Goal: Use online tool/utility: Utilize a website feature to perform a specific function

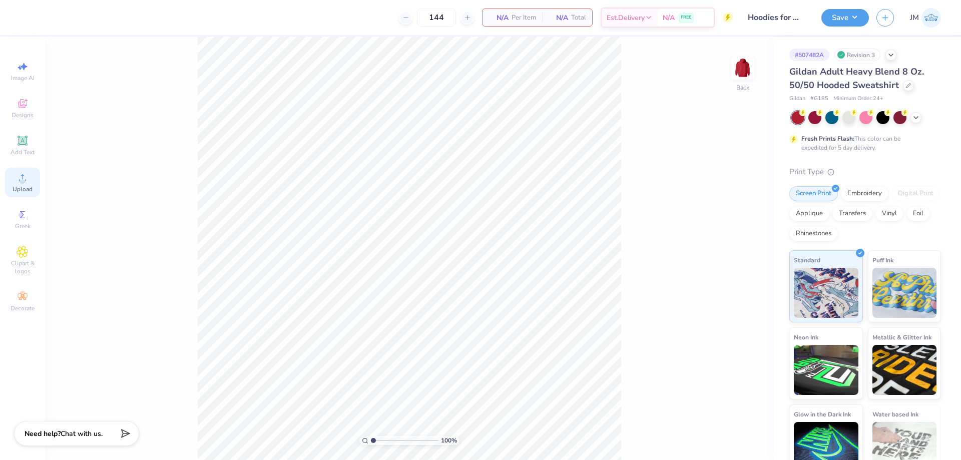
click at [26, 181] on icon at bounding box center [23, 178] width 12 height 12
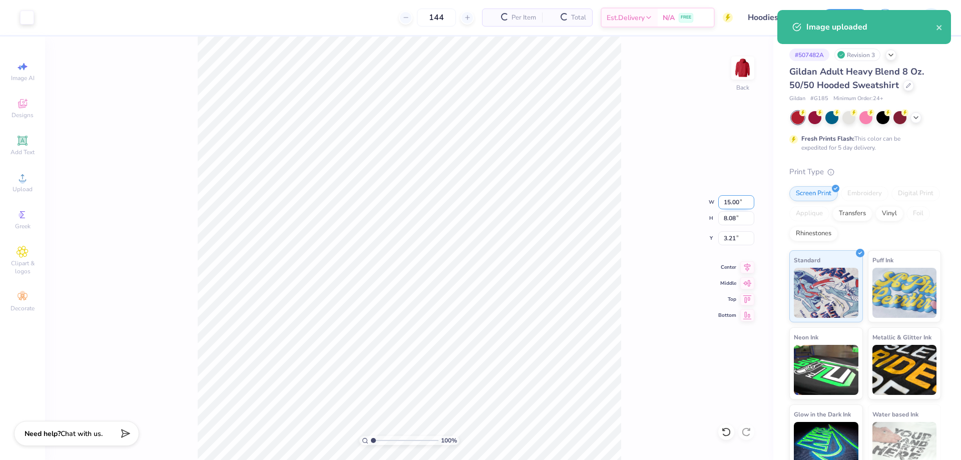
click at [735, 205] on input "15.00" at bounding box center [736, 202] width 36 height 14
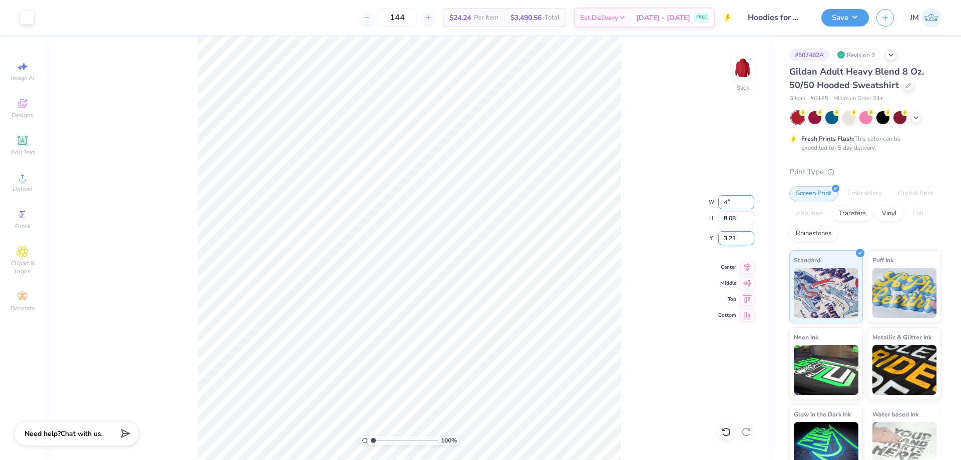
type input "4.00"
type input "2.15"
click at [737, 236] on input "6.17" at bounding box center [736, 238] width 36 height 14
type input "3.00"
click at [30, 16] on div at bounding box center [27, 17] width 14 height 14
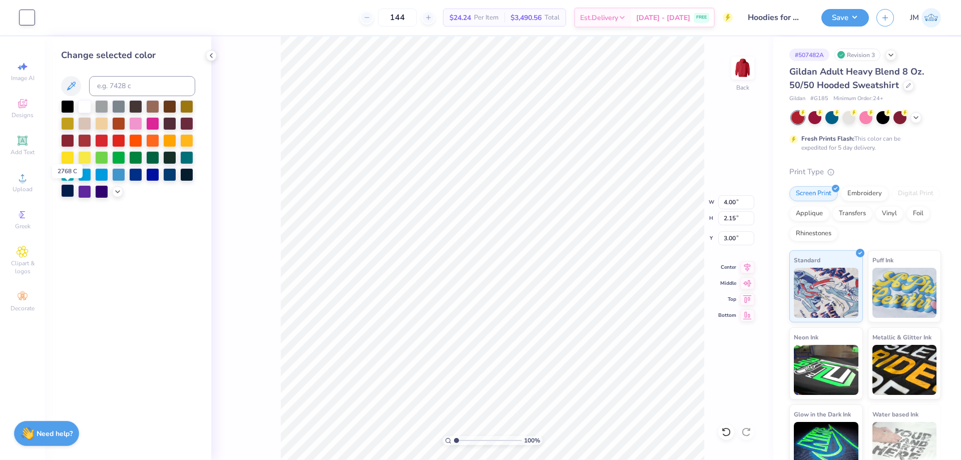
click at [67, 191] on div at bounding box center [67, 190] width 13 height 13
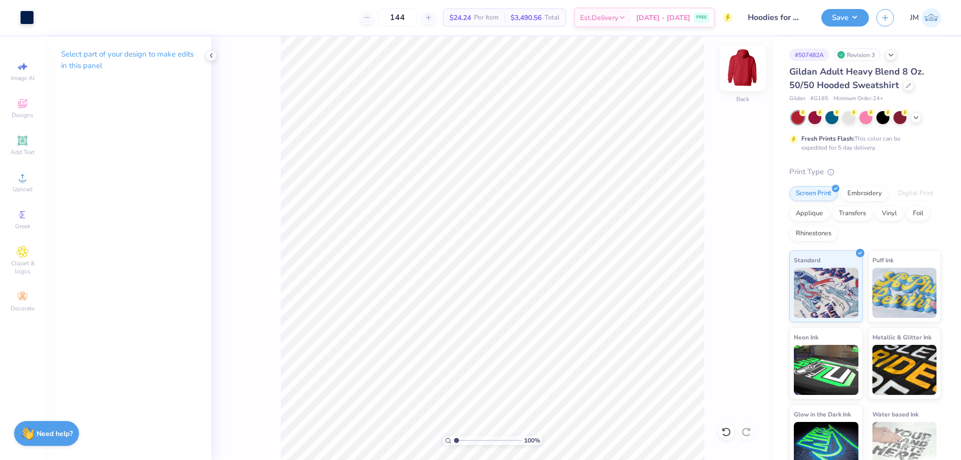
click at [749, 64] on img at bounding box center [743, 68] width 40 height 40
click at [31, 186] on span "Upload" at bounding box center [23, 189] width 20 height 8
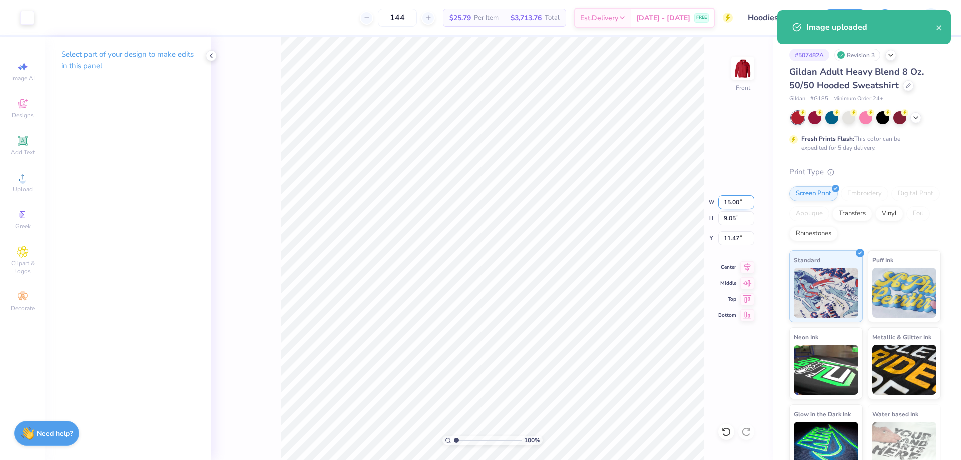
click at [733, 204] on input "15.00" at bounding box center [736, 202] width 36 height 14
type input "12.60"
type input "7.61"
type input "12.20"
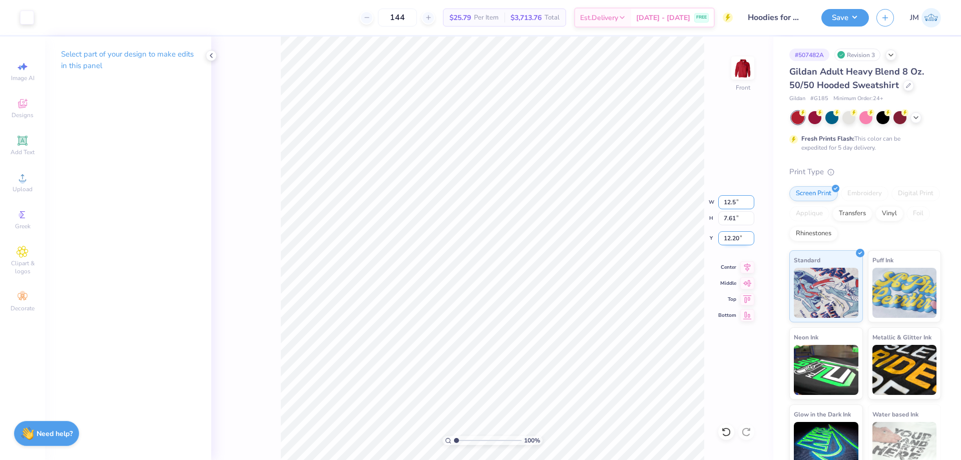
type input "12.50"
type input "7.54"
click at [745, 238] on input "12.23" at bounding box center [736, 238] width 36 height 14
type input "6.00"
click at [30, 13] on div at bounding box center [27, 17] width 14 height 14
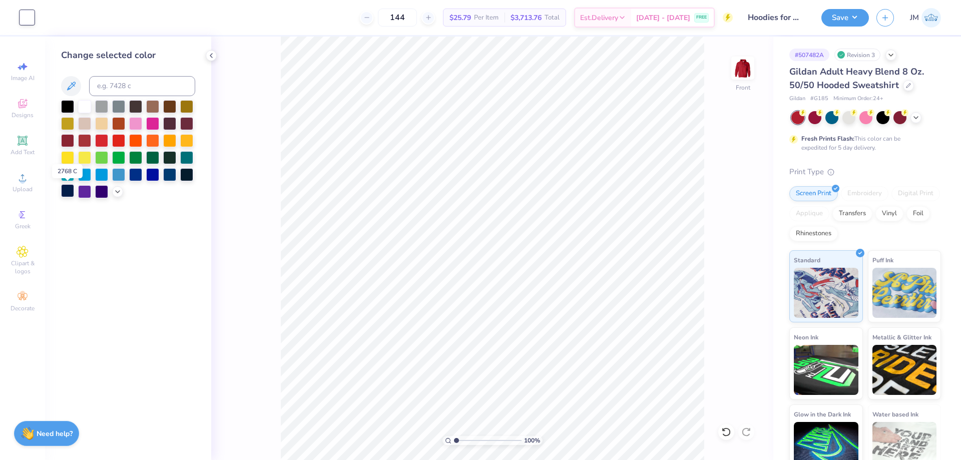
click at [71, 192] on div at bounding box center [67, 190] width 13 height 13
click at [734, 72] on img at bounding box center [743, 68] width 40 height 40
click at [862, 18] on button "Save" at bounding box center [845, 17] width 48 height 18
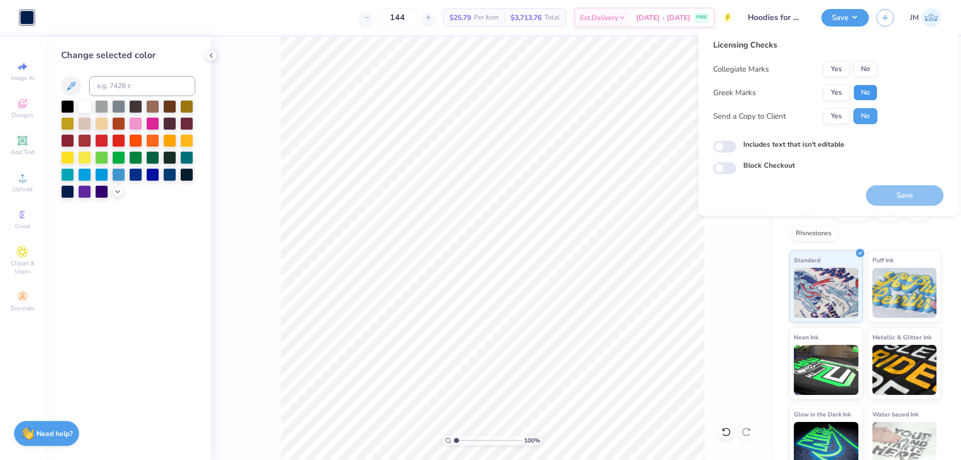
click at [867, 86] on button "No" at bounding box center [865, 93] width 24 height 16
click at [897, 192] on button "Save" at bounding box center [905, 195] width 78 height 21
